Goal: Task Accomplishment & Management: Manage account settings

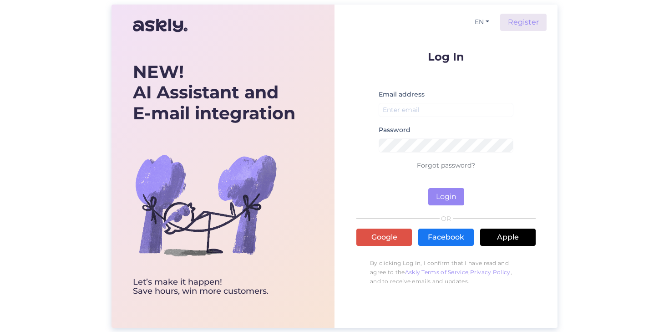
click at [424, 110] on input "email" at bounding box center [446, 110] width 135 height 14
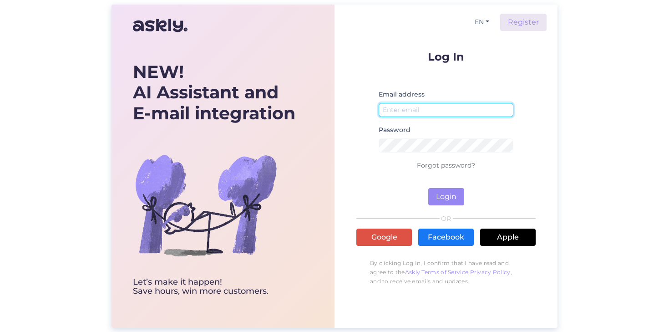
click at [412, 105] on input "email" at bounding box center [446, 110] width 135 height 14
click at [431, 112] on input "email" at bounding box center [446, 110] width 135 height 14
type input "[EMAIL_ADDRESS][DOMAIN_NAME]"
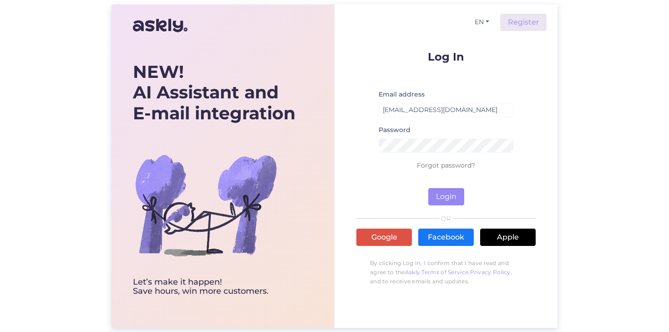
drag, startPoint x: 421, startPoint y: 127, endPoint x: 352, endPoint y: 201, distance: 101.1
click at [333, 176] on div "NEW! AI Assistant and E-mail integration Let’s make it happen! Save hours, win …" at bounding box center [223, 166] width 223 height 323
click at [442, 201] on button "Login" at bounding box center [446, 196] width 36 height 17
